Goal: Task Accomplishment & Management: Manage account settings

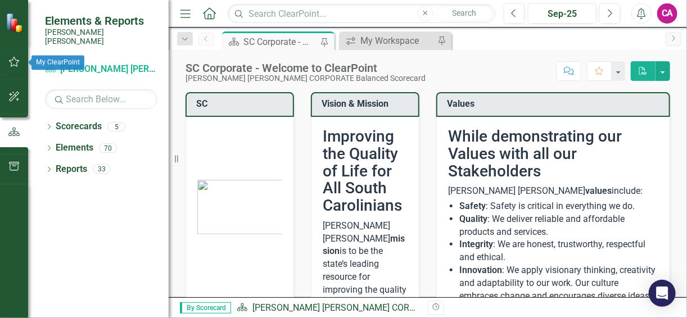
click at [11, 58] on icon "button" at bounding box center [14, 61] width 12 height 9
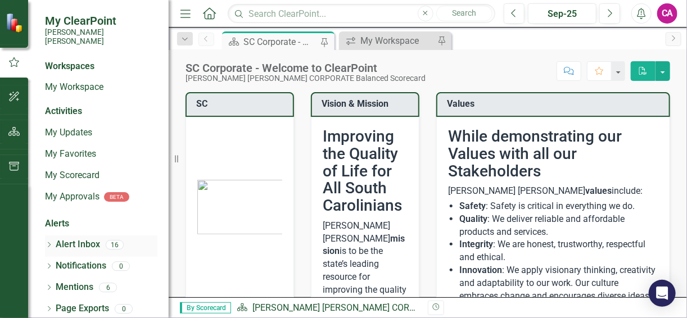
click at [85, 241] on link "Alert Inbox" at bounding box center [78, 244] width 44 height 13
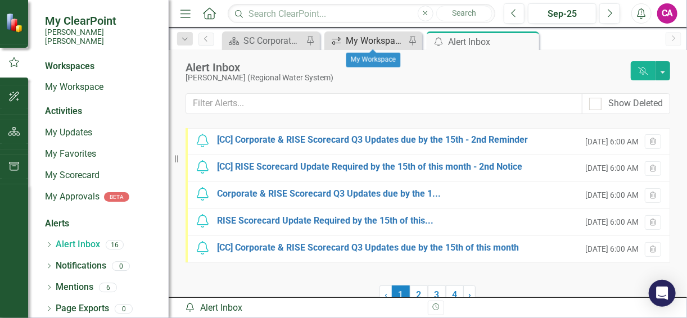
click at [371, 39] on div "My Workspace" at bounding box center [376, 41] width 60 height 14
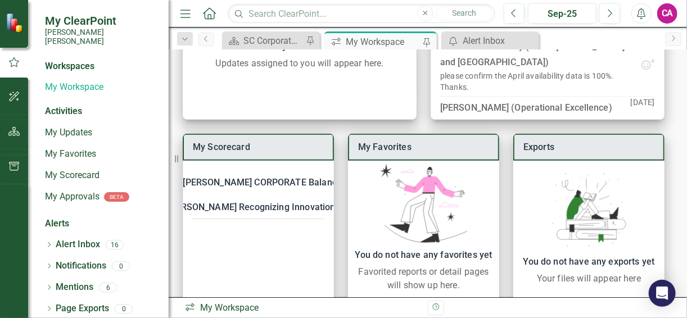
scroll to position [230, 0]
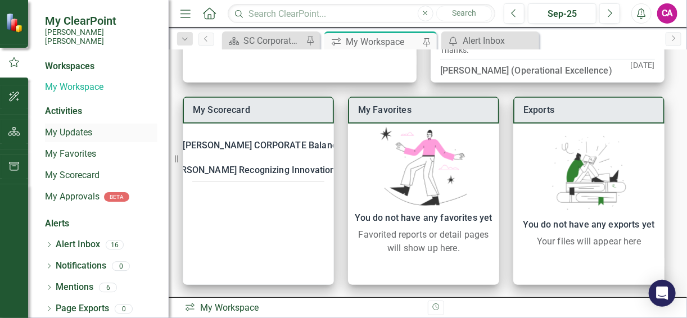
click at [63, 126] on link "My Updates" at bounding box center [101, 132] width 112 height 13
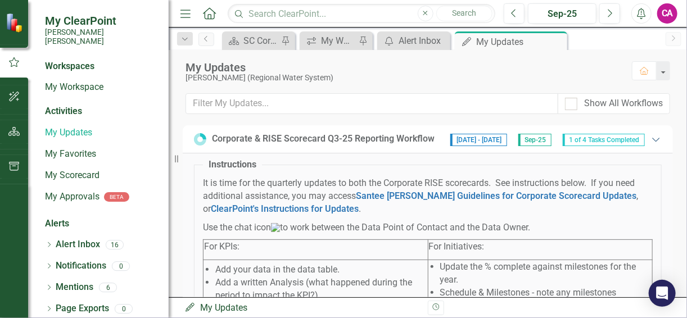
click at [650, 139] on icon "Expanded" at bounding box center [655, 139] width 11 height 9
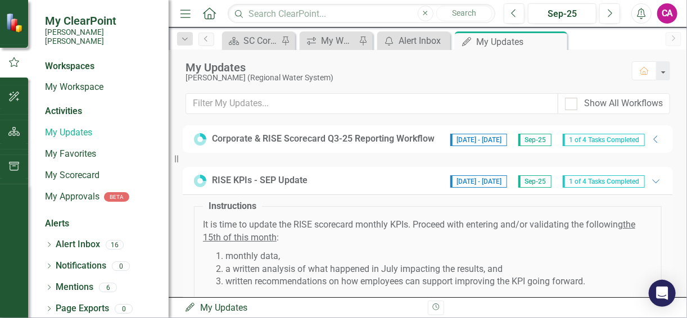
click at [572, 139] on span "1 of 4 Tasks Completed" at bounding box center [604, 140] width 82 height 12
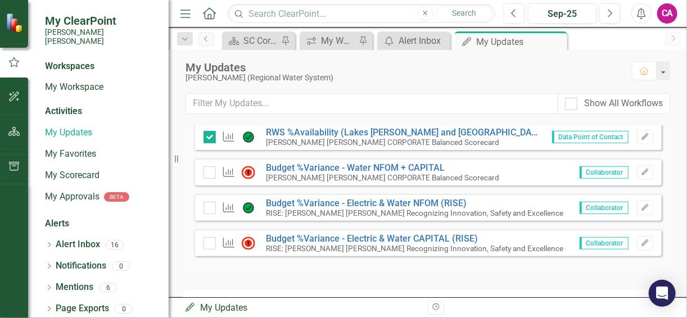
scroll to position [333, 0]
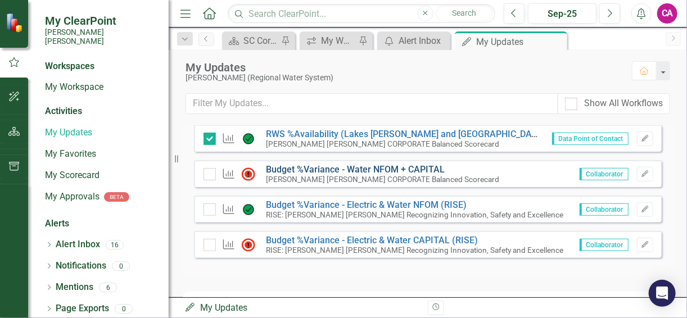
click at [388, 175] on link "Budget %Variance​ - Water NFOM + CAPITAL" at bounding box center [355, 169] width 179 height 11
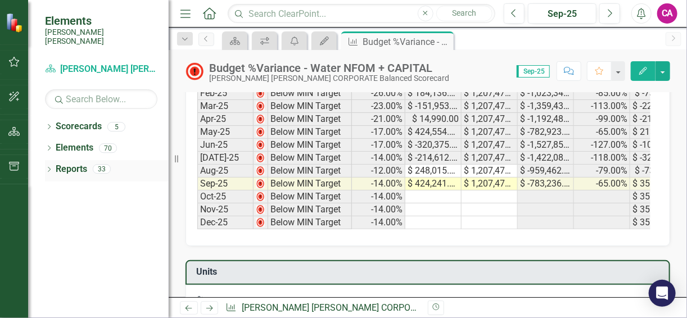
drag, startPoint x: 175, startPoint y: 161, endPoint x: 70, endPoint y: 164, distance: 105.2
click at [67, 164] on div "Elements Santee Cooper Scorecard Santee Cooper CORPORATE Balanced Scorecard Sea…" at bounding box center [84, 159] width 169 height 318
drag, startPoint x: 175, startPoint y: 160, endPoint x: 129, endPoint y: 155, distance: 45.8
click at [129, 156] on div "Elements Santee Cooper Scorecard Santee Cooper CORPORATE Balanced Scorecard Sea…" at bounding box center [84, 159] width 169 height 318
click at [87, 37] on div "Elements Santee Cooper" at bounding box center [98, 30] width 141 height 60
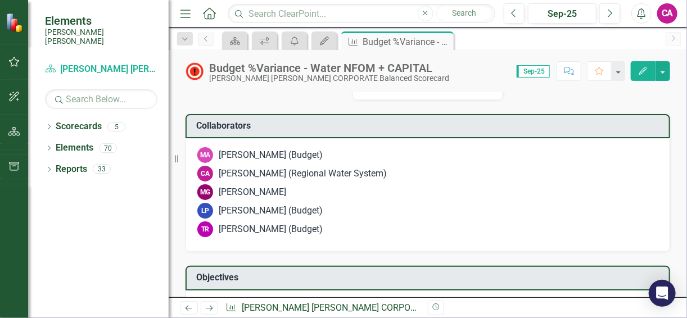
scroll to position [1460, 0]
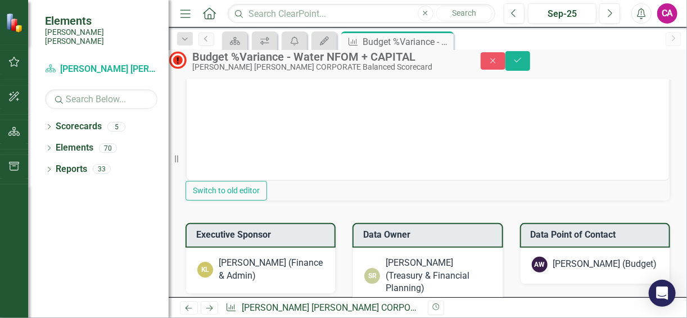
scroll to position [0, 0]
click at [269, 180] on div "Loading..." at bounding box center [428, 68] width 482 height 223
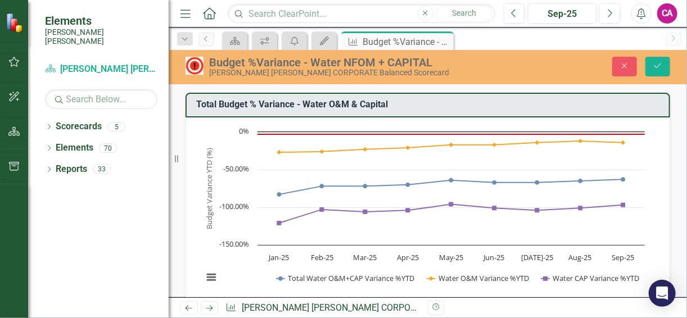
scroll to position [0, 677]
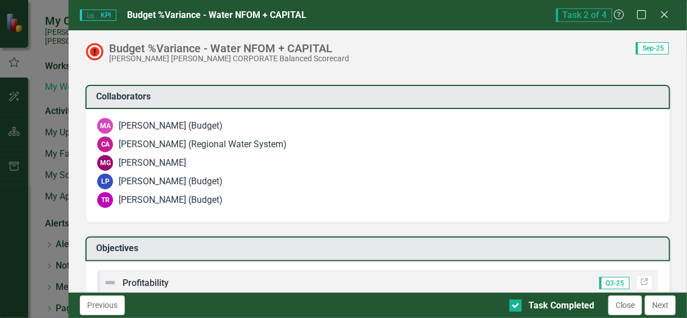
scroll to position [1460, 0]
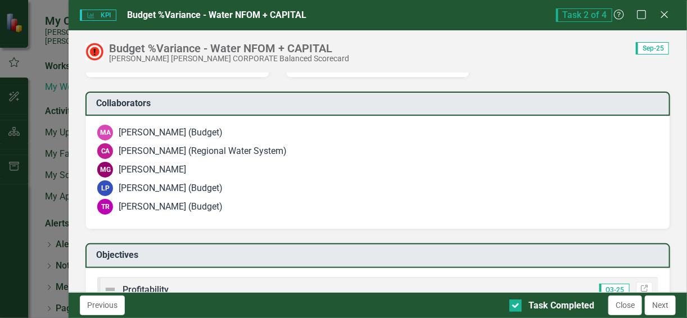
click at [655, 306] on button "Next" at bounding box center [660, 306] width 31 height 20
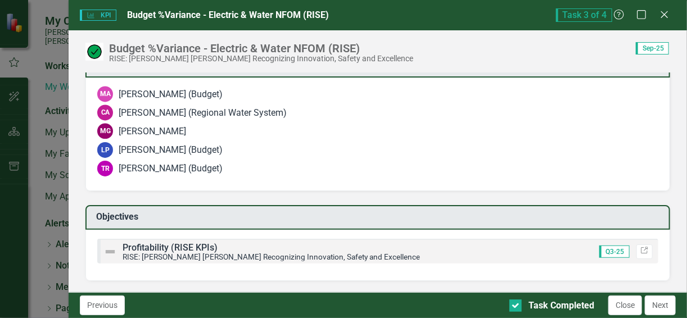
scroll to position [1066, 0]
click at [654, 311] on button "Next" at bounding box center [660, 306] width 31 height 20
click at [654, 307] on button "Next" at bounding box center [660, 306] width 31 height 20
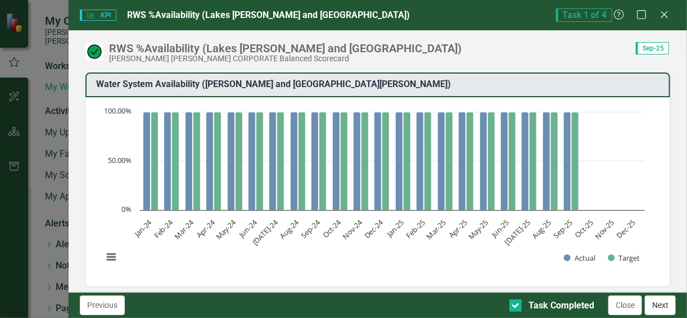
click at [653, 304] on button "Next" at bounding box center [660, 306] width 31 height 20
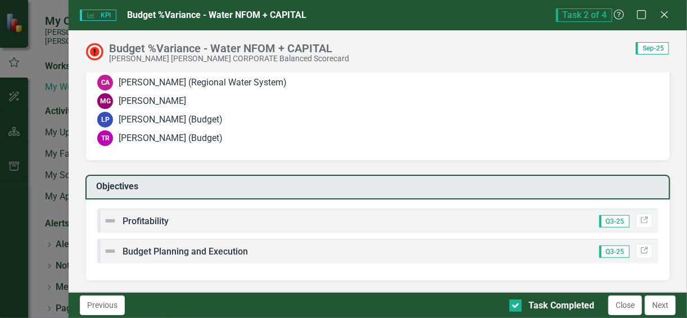
scroll to position [1686, 0]
click at [661, 307] on button "Next" at bounding box center [660, 306] width 31 height 20
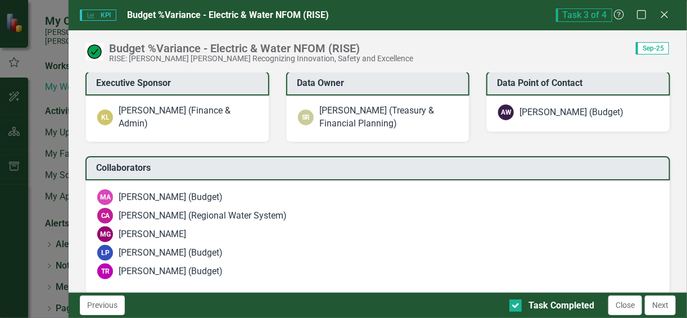
scroll to position [1066, 0]
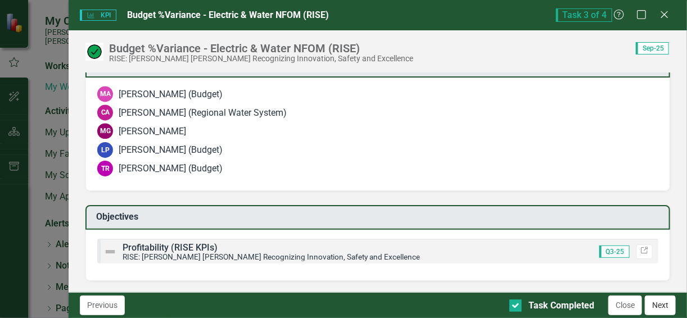
click at [652, 304] on button "Next" at bounding box center [660, 306] width 31 height 20
click at [627, 306] on button "Close" at bounding box center [625, 306] width 34 height 20
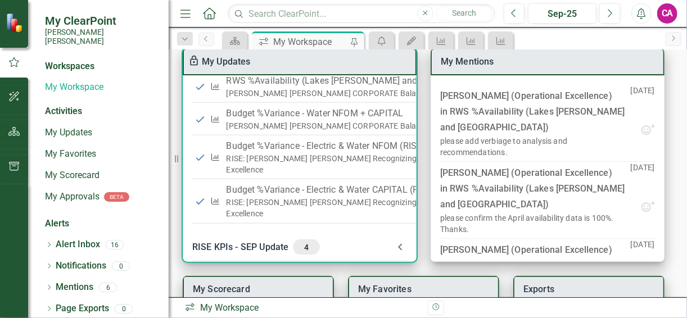
scroll to position [537, 0]
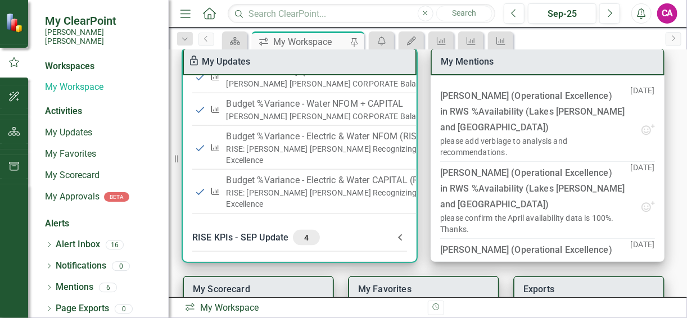
click at [396, 231] on icon at bounding box center [399, 237] width 13 height 13
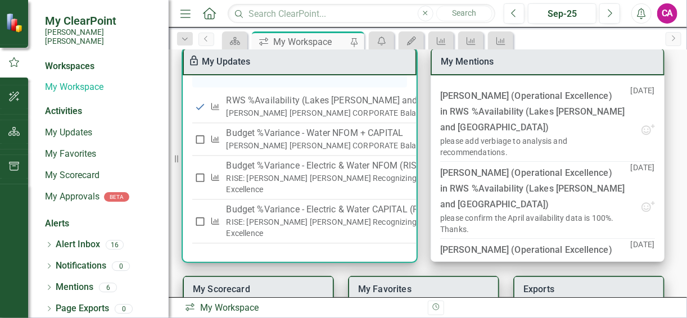
scroll to position [1044, 0]
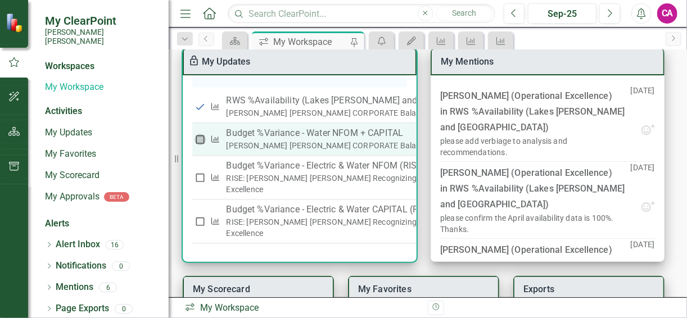
click at [201, 139] on input "checkbox" at bounding box center [199, 139] width 11 height 11
checkbox input "true"
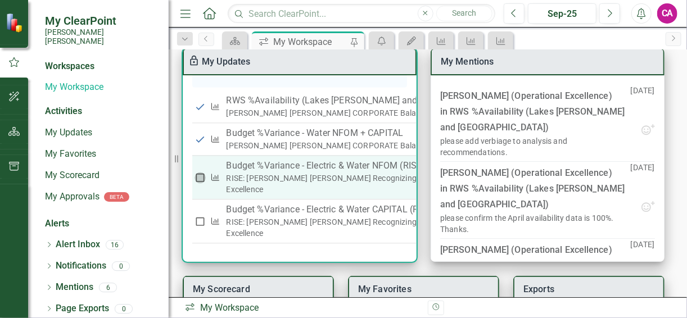
click at [200, 177] on input "checkbox" at bounding box center [199, 177] width 11 height 11
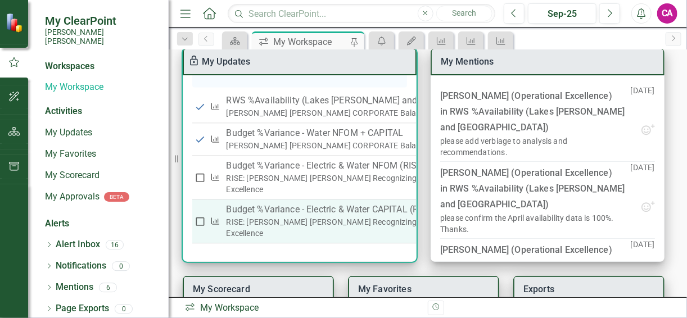
checkbox input "true"
click at [199, 223] on input "checkbox" at bounding box center [199, 221] width 11 height 11
checkbox input "true"
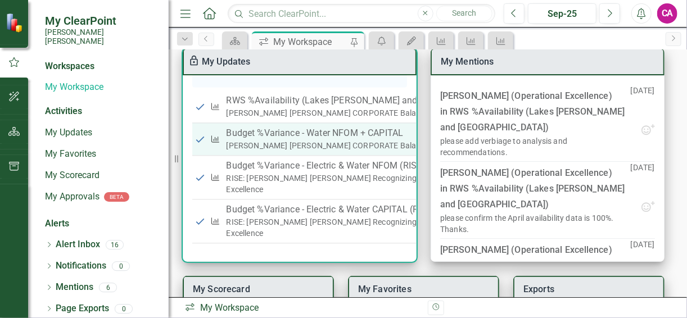
click at [306, 145] on div "[PERSON_NAME] [PERSON_NAME] CORPORATE Balanced Scorecard" at bounding box center [367, 145] width 283 height 11
click at [305, 132] on p "Budget %Variance​ - Water NFOM + CAPITAL" at bounding box center [367, 132] width 283 height 13
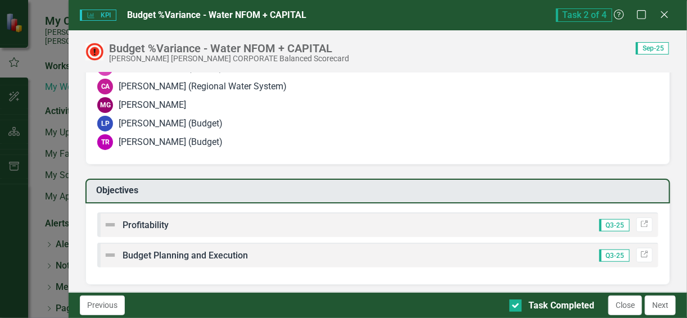
scroll to position [1528, 0]
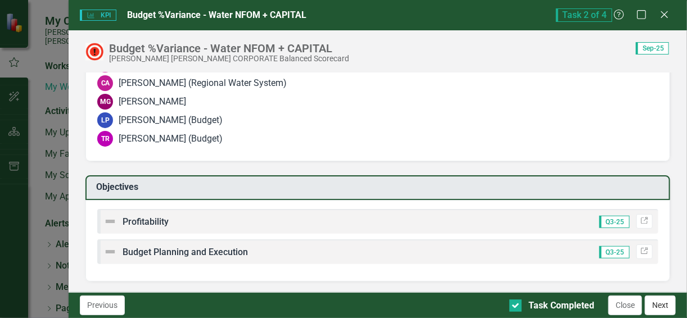
click at [664, 304] on button "Next" at bounding box center [660, 306] width 31 height 20
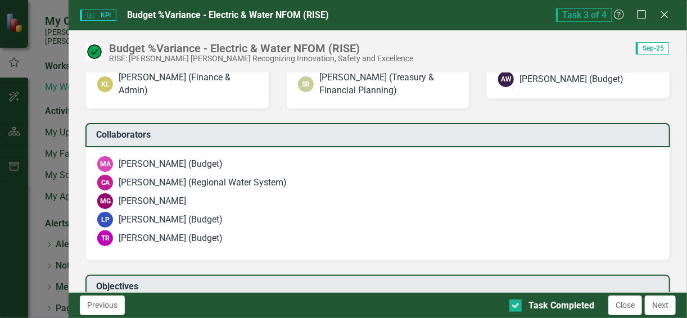
scroll to position [1066, 0]
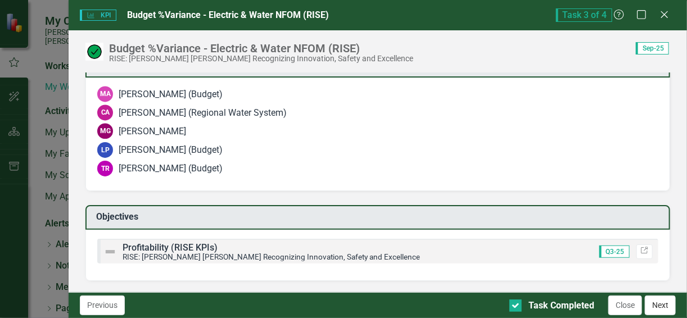
click at [661, 307] on button "Next" at bounding box center [660, 306] width 31 height 20
click at [663, 307] on button "Next" at bounding box center [660, 306] width 31 height 20
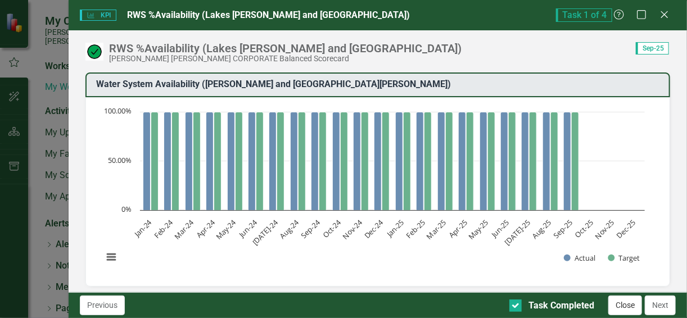
click at [631, 310] on button "Close" at bounding box center [625, 306] width 34 height 20
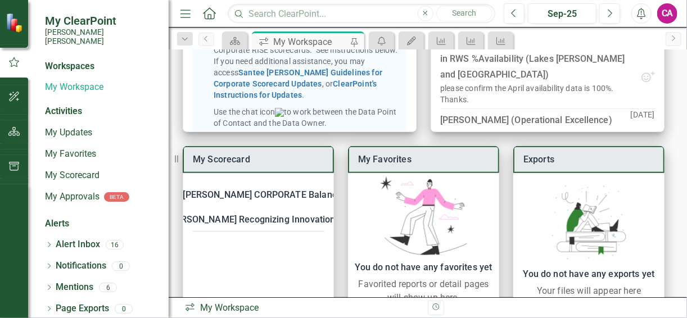
scroll to position [230, 0]
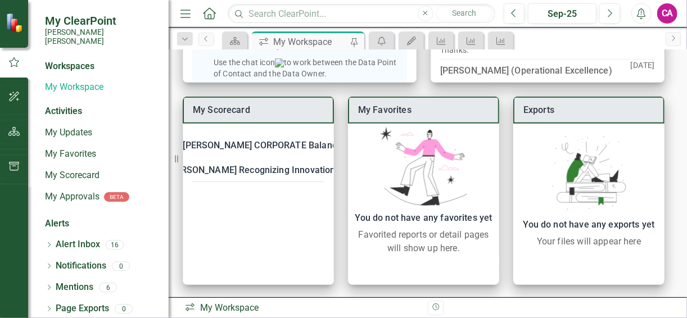
click at [677, 95] on div "My Scorecard Santee Cooper CORPORATE Balanced Scorecard KPI RWS %Availability (…" at bounding box center [428, 77] width 518 height 444
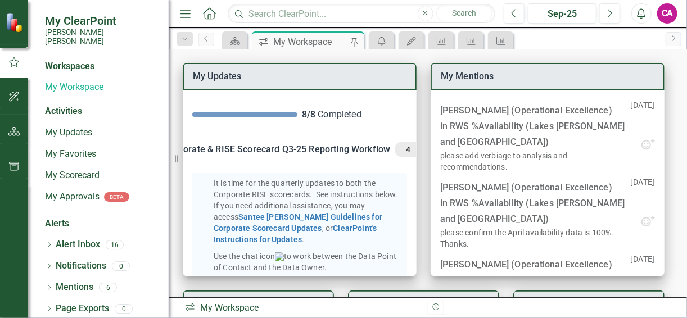
scroll to position [40, 0]
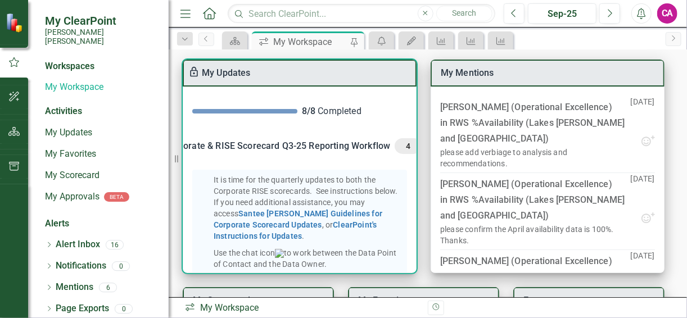
click at [220, 112] on span at bounding box center [244, 111] width 105 height 4
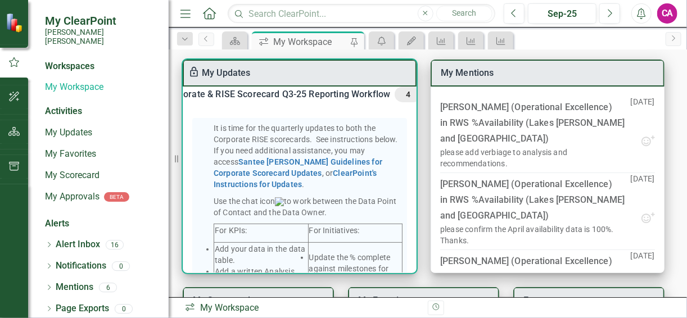
scroll to position [0, 0]
